Goal: Transaction & Acquisition: Purchase product/service

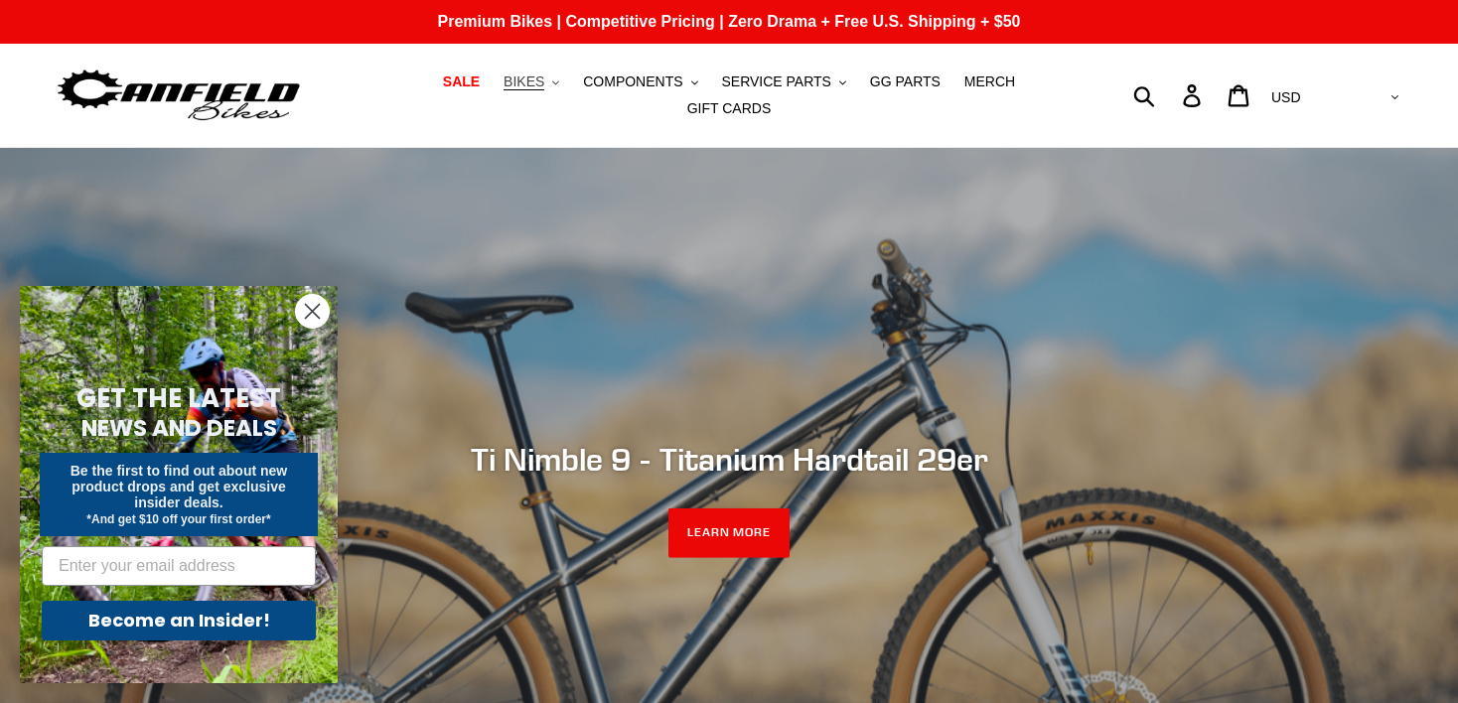
click at [538, 83] on span "BIKES" at bounding box center [523, 81] width 41 height 17
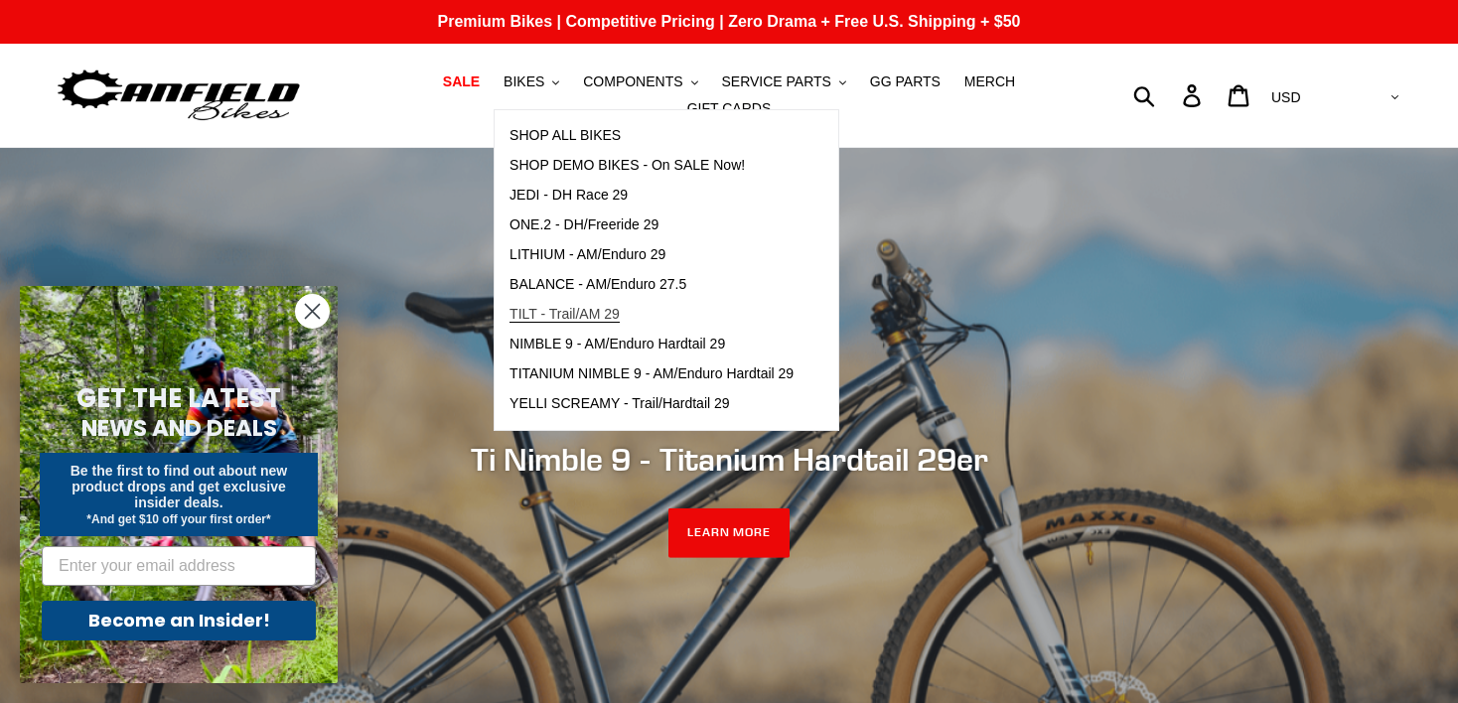
click at [568, 314] on span "TILT - Trail/AM 29" at bounding box center [564, 314] width 110 height 17
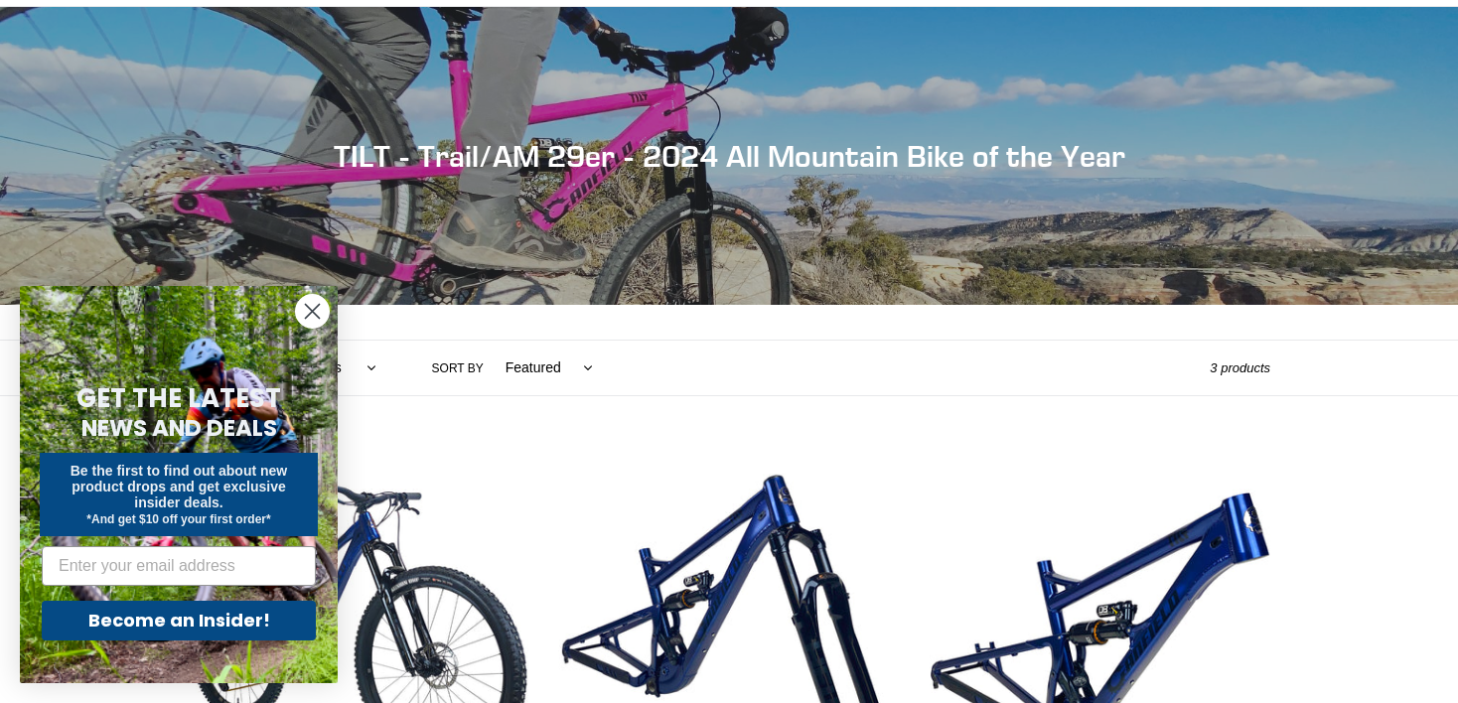
scroll to position [154, 0]
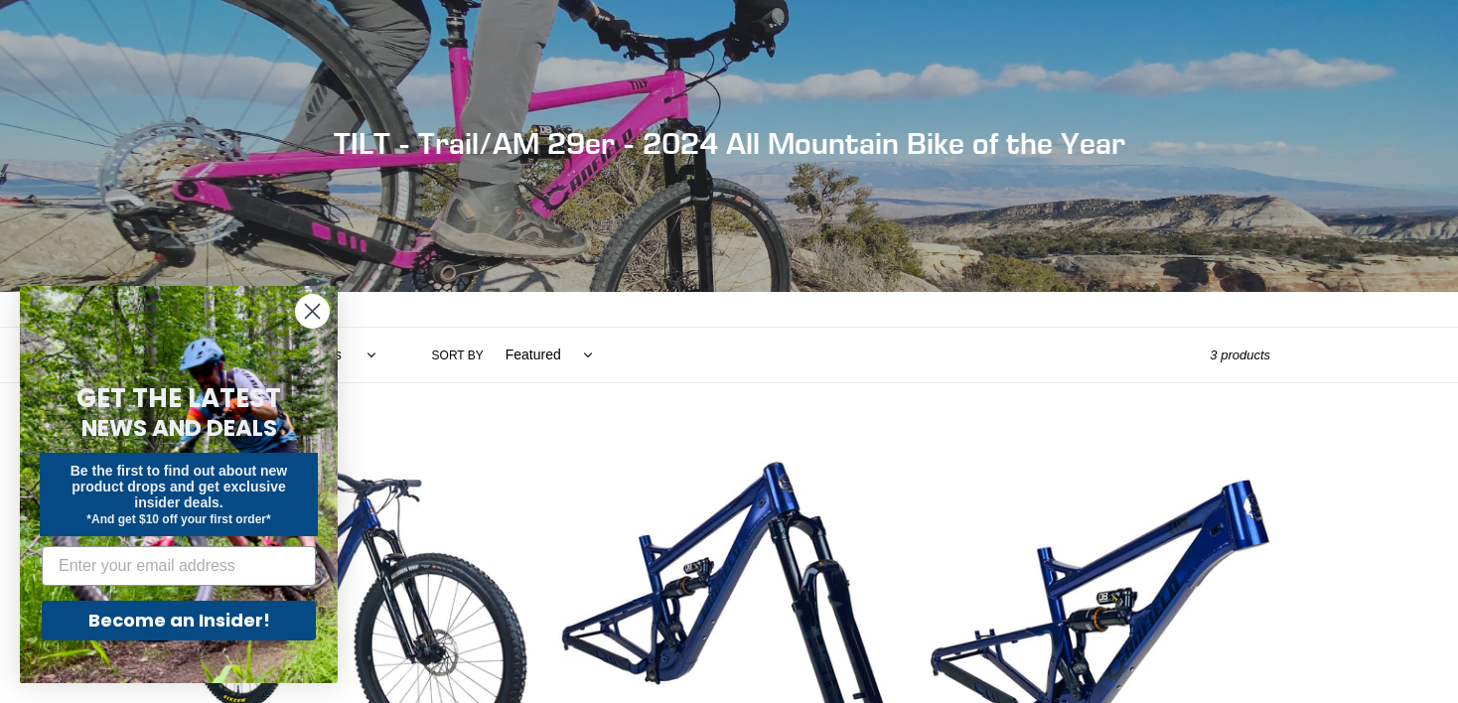
click at [301, 316] on circle "Close dialog" at bounding box center [312, 311] width 33 height 33
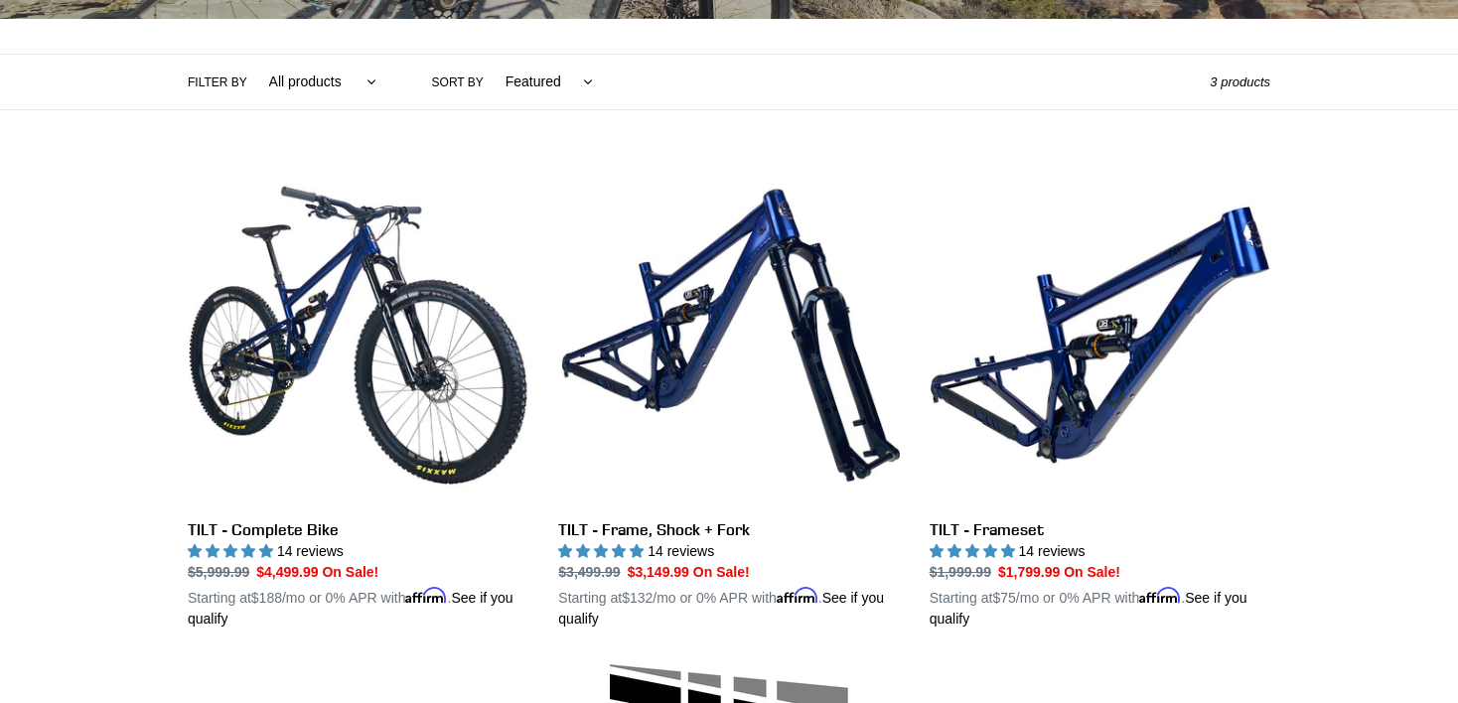
scroll to position [493, 0]
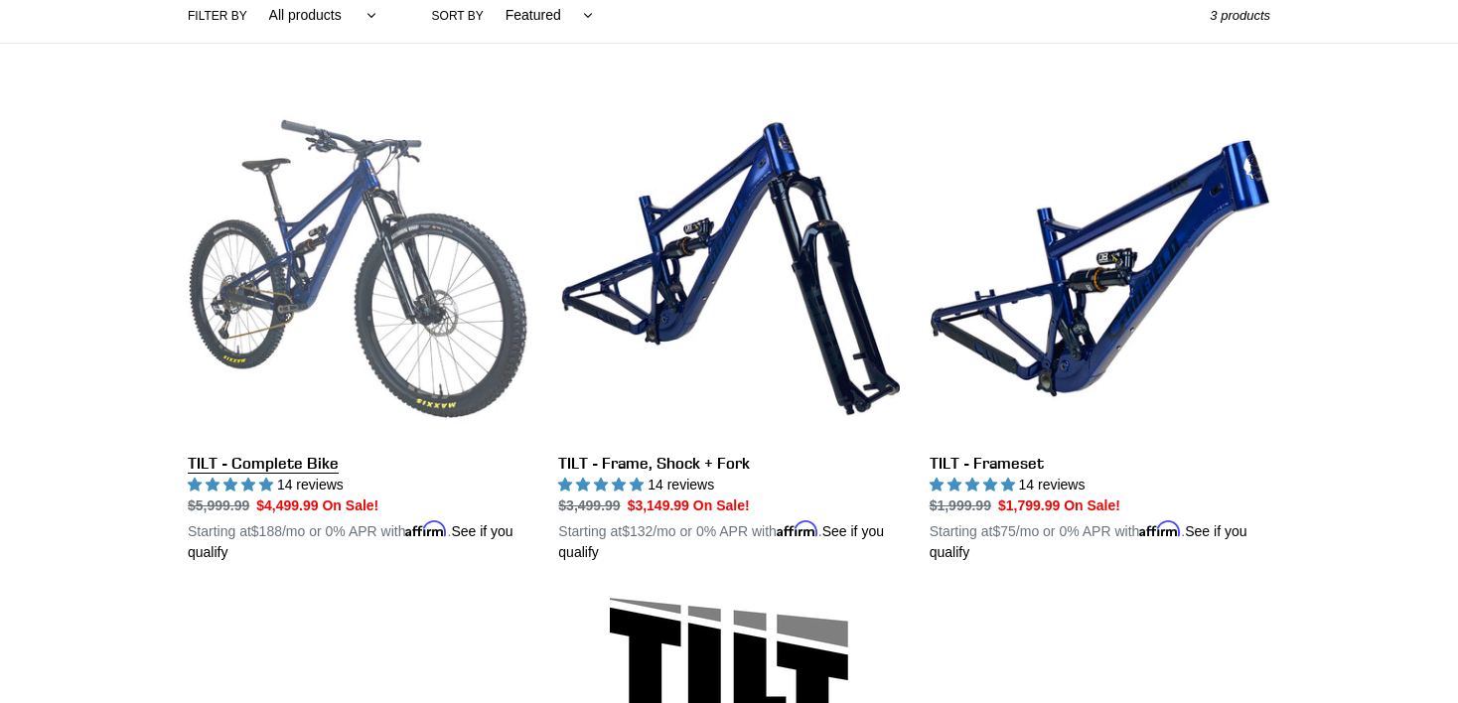
click at [440, 353] on link "TILT - Complete Bike" at bounding box center [358, 330] width 341 height 465
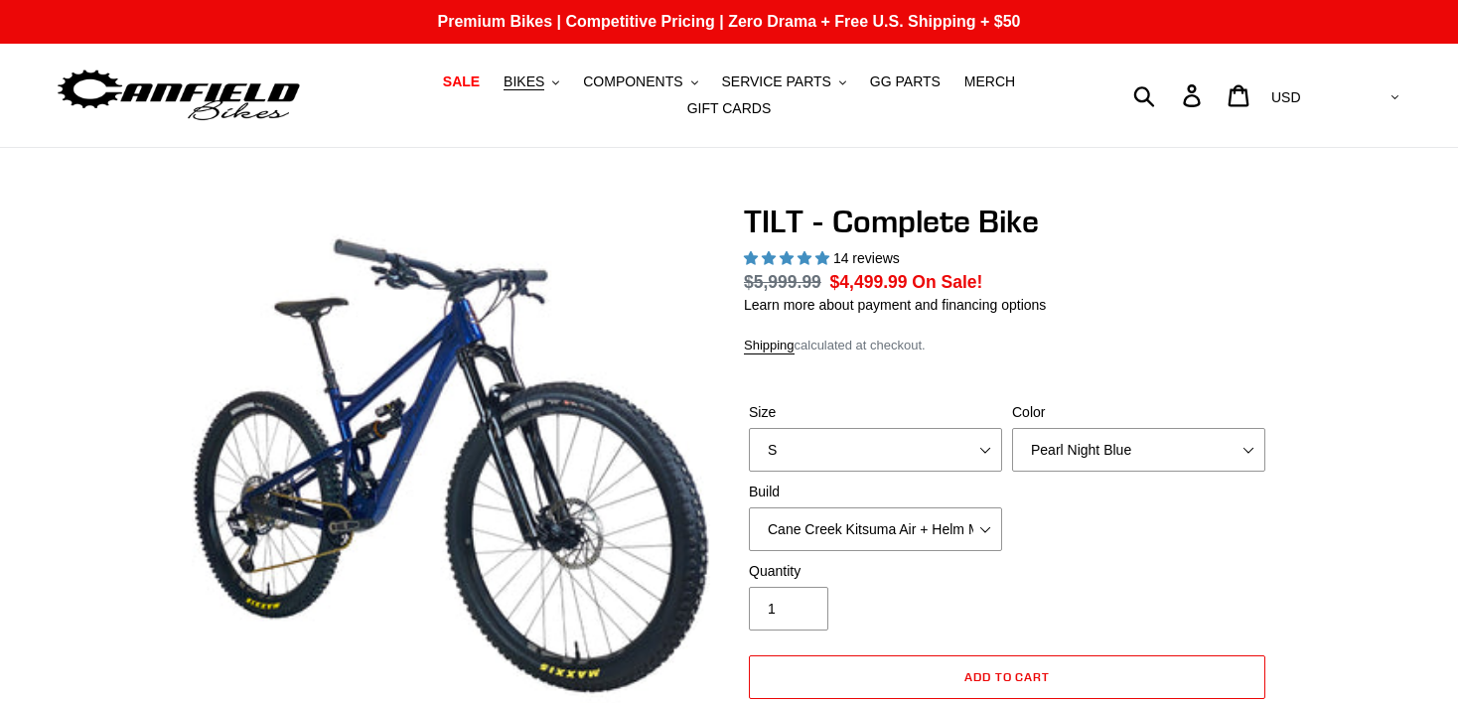
select select "highest-rating"
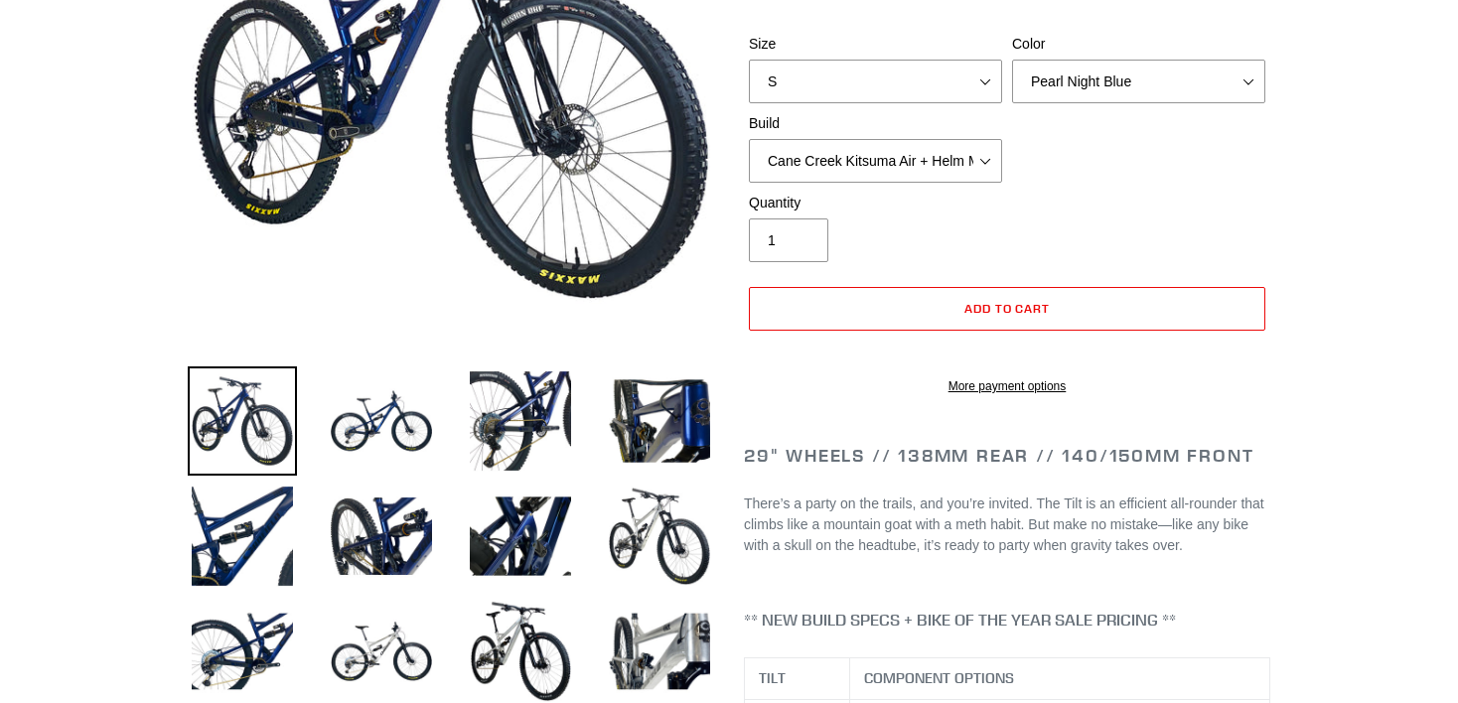
scroll to position [322, 0]
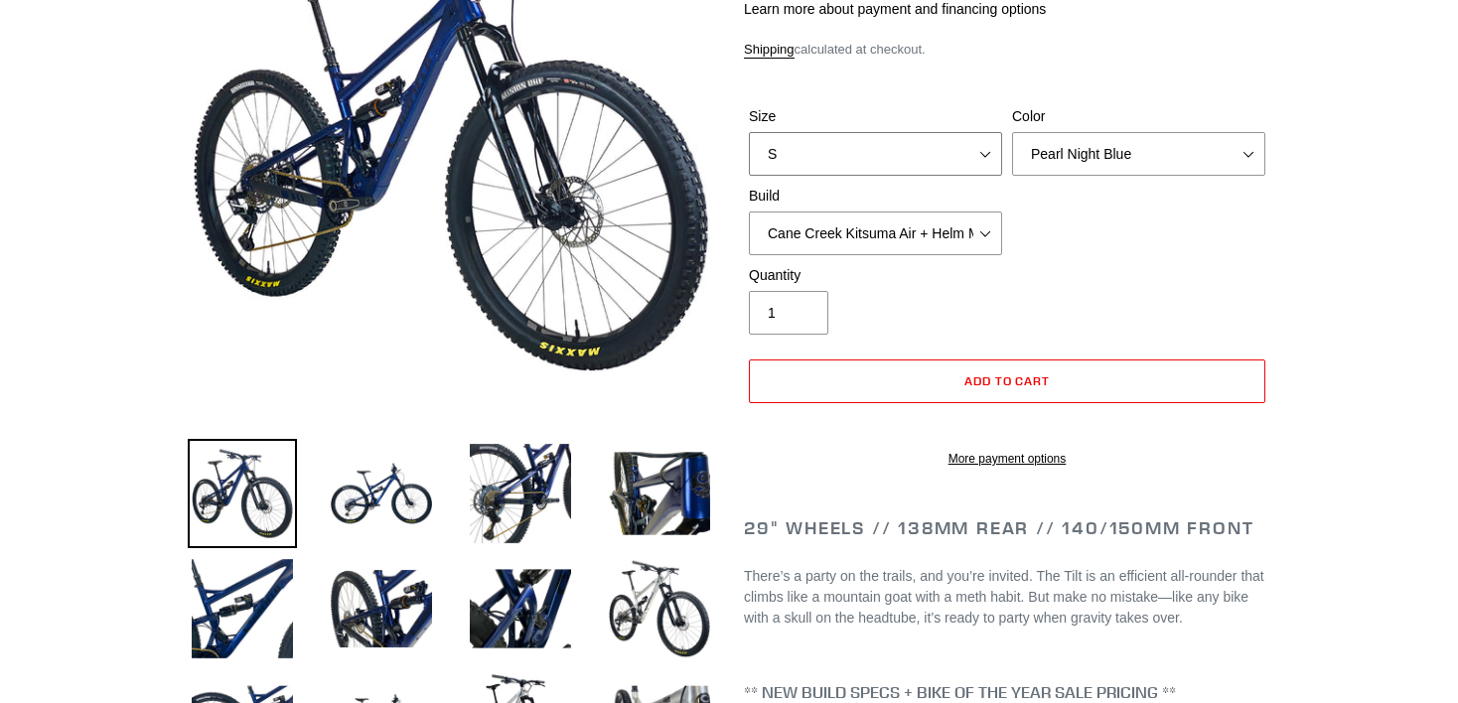
select select "M"
click at [1222, 342] on form "Size S M L Color Pearl Night Blue Stealth Silver Raw Build Cane Creek Kitsuma A…" at bounding box center [1007, 280] width 526 height 413
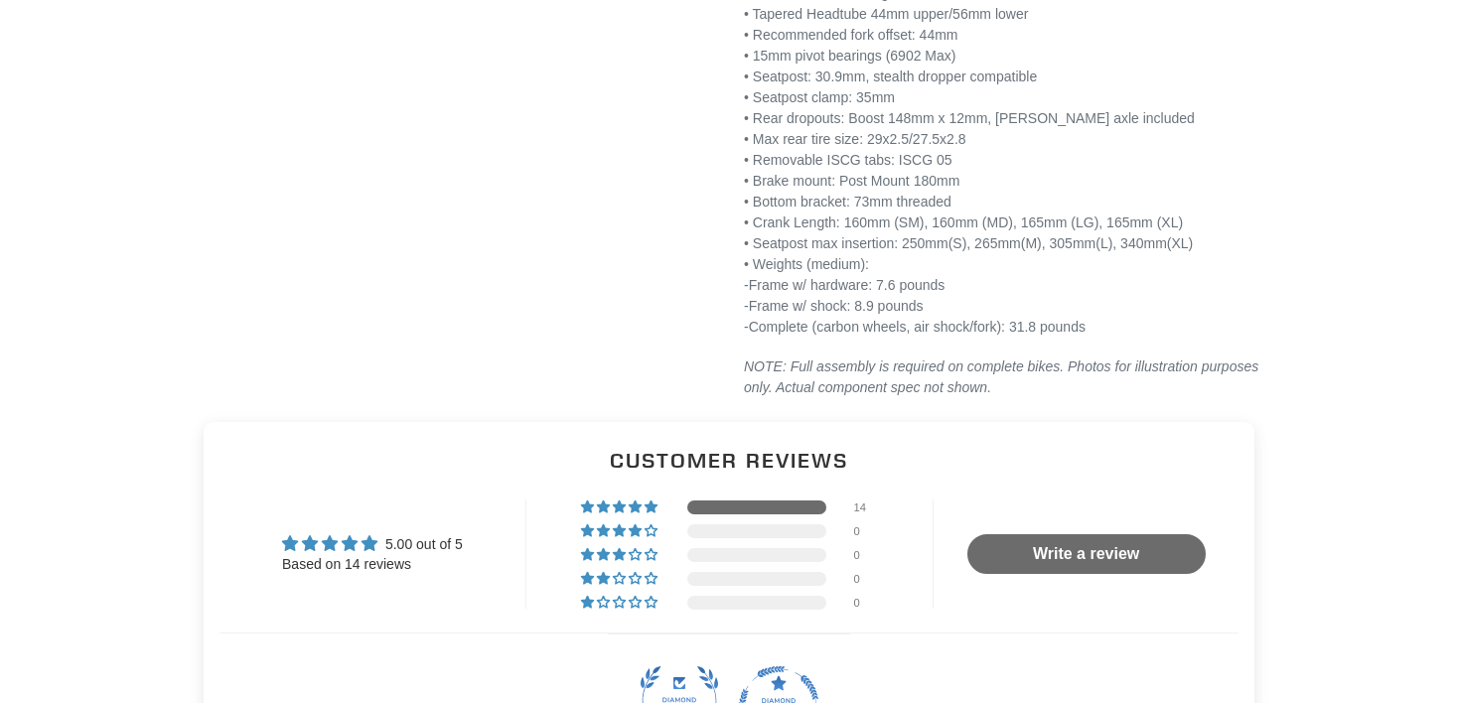
scroll to position [3518, 0]
